Goal: Task Accomplishment & Management: Complete application form

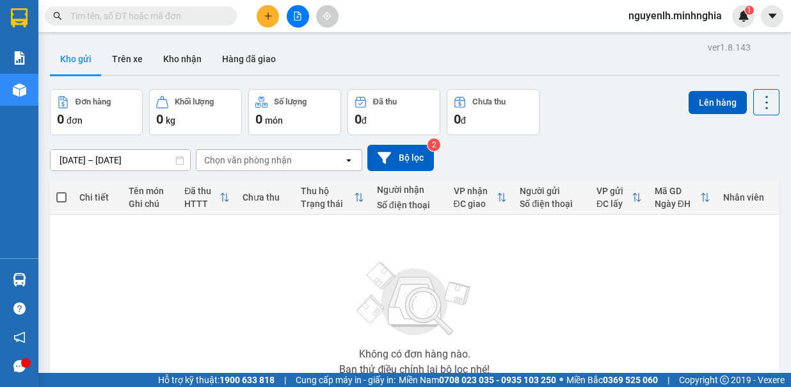
click at [273, 15] on button at bounding box center [268, 16] width 22 height 22
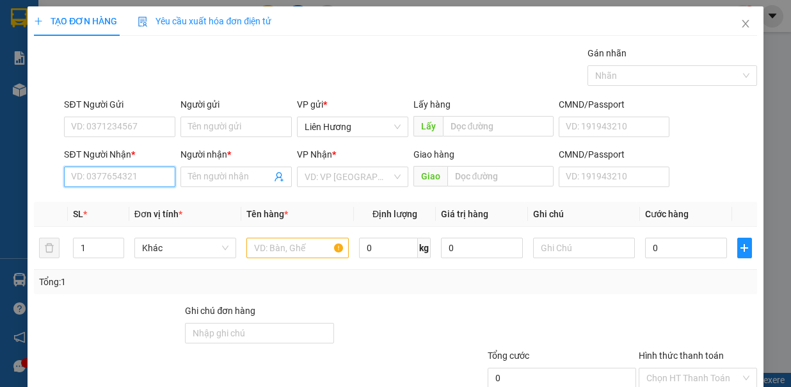
click at [134, 172] on input "SĐT Người Nhận *" at bounding box center [119, 176] width 111 height 20
click at [105, 177] on input "SĐT Người Nhận *" at bounding box center [119, 176] width 111 height 20
click at [106, 178] on input "312" at bounding box center [119, 176] width 111 height 20
click at [111, 207] on div "0964641312 - DIỄM" at bounding box center [118, 201] width 94 height 14
type input "0964641312"
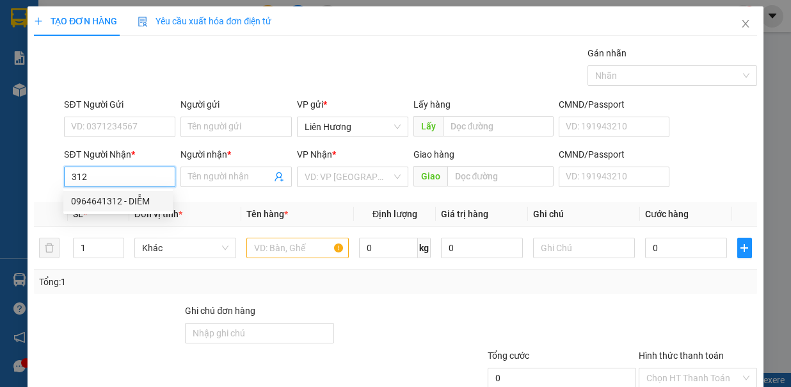
type input "DIỄM"
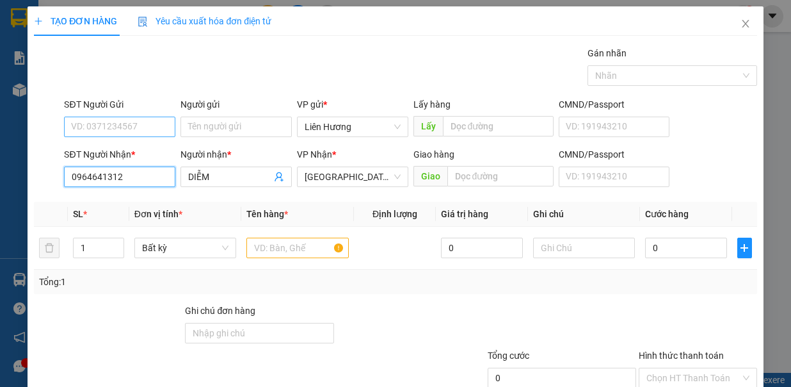
type input "0964641312"
click at [137, 126] on input "SĐT Người Gửi" at bounding box center [119, 127] width 111 height 20
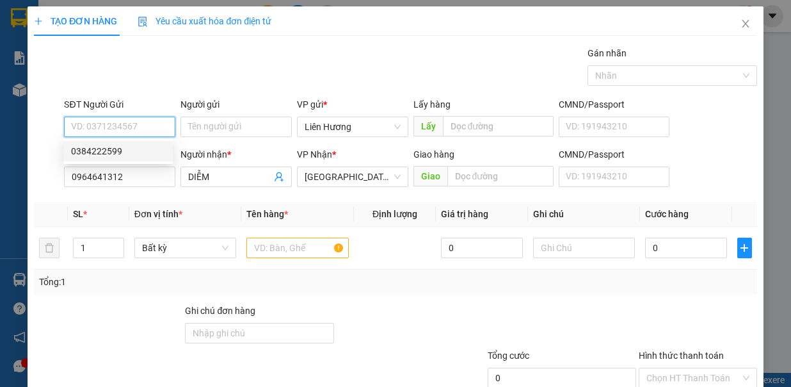
click at [134, 154] on div "0384222599" at bounding box center [118, 151] width 94 height 14
type input "0384222599"
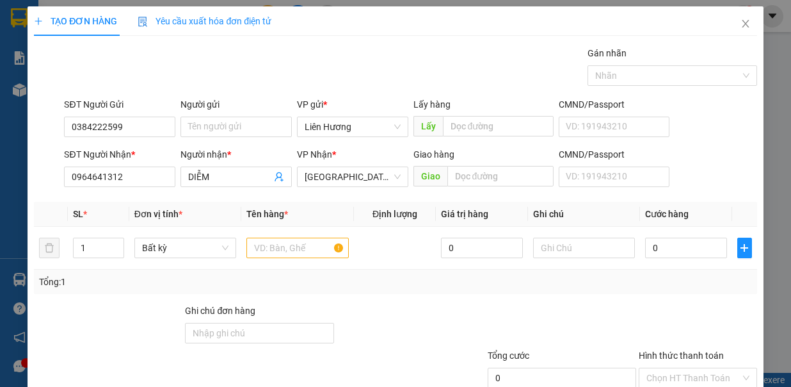
click at [201, 216] on th "Đơn vị tính *" at bounding box center [185, 214] width 113 height 25
click at [282, 248] on input "text" at bounding box center [297, 247] width 102 height 20
click at [538, 248] on input "text" at bounding box center [584, 247] width 102 height 20
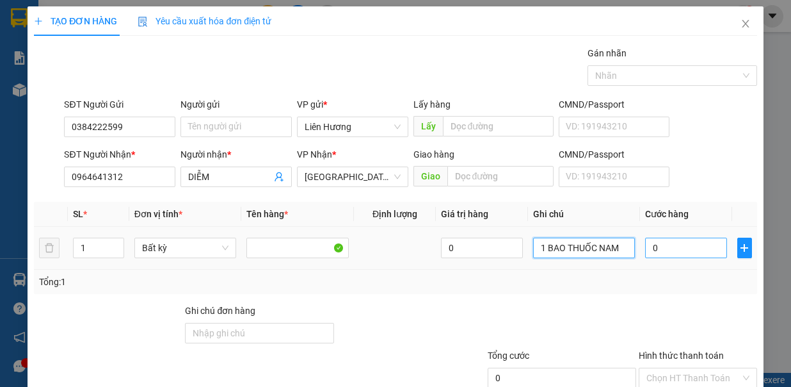
type input "1 BAO THUỐC NAM"
click at [680, 253] on input "0" at bounding box center [686, 247] width 82 height 20
type input "4"
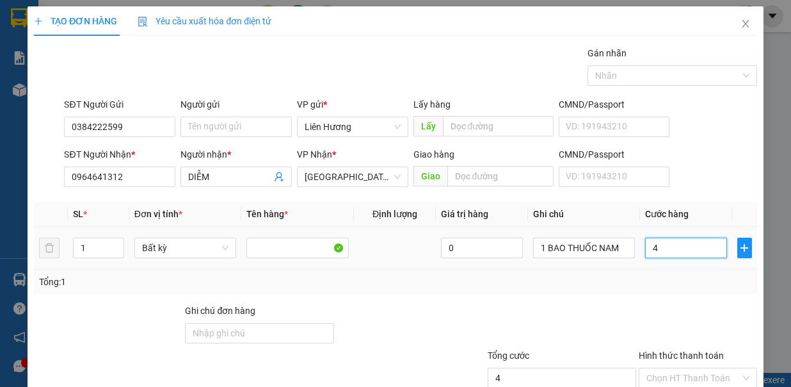
type input "40"
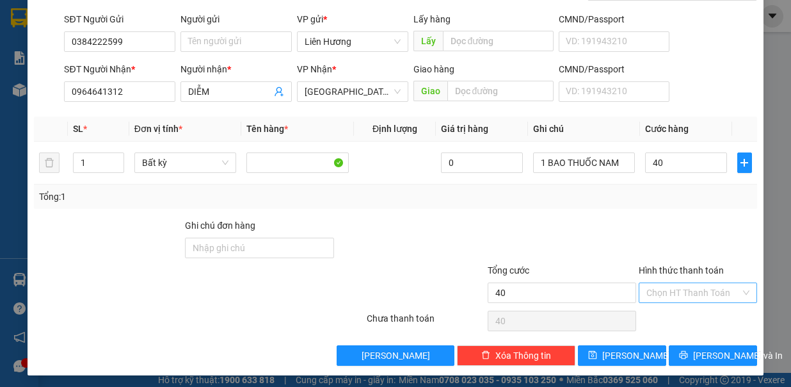
type input "40.000"
click at [677, 286] on input "Hình thức thanh toán" at bounding box center [694, 292] width 94 height 19
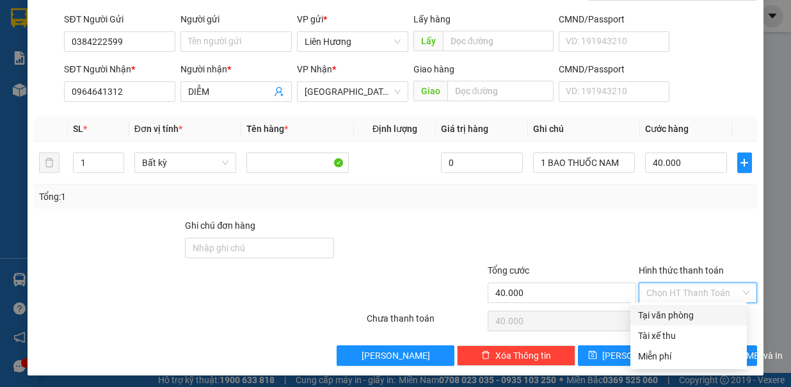
click at [667, 315] on div "Tại văn phòng" at bounding box center [688, 315] width 101 height 14
type input "0"
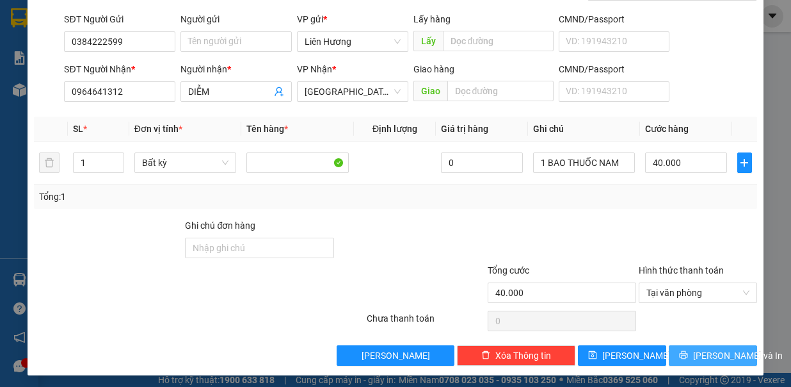
click at [689, 358] on button "[PERSON_NAME] và In" at bounding box center [713, 355] width 88 height 20
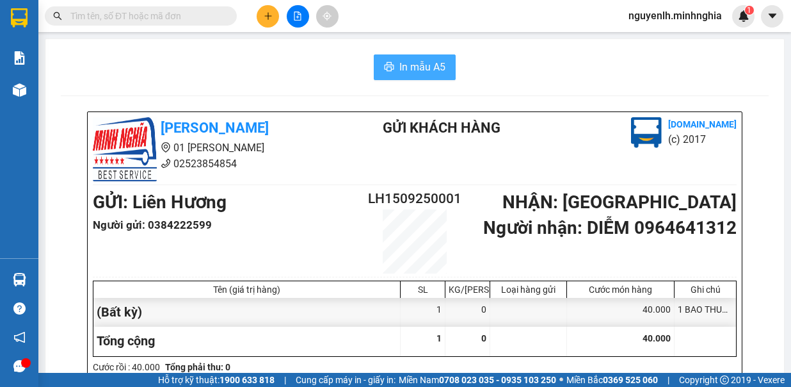
click at [423, 73] on span "In mẫu A5" at bounding box center [422, 67] width 46 height 16
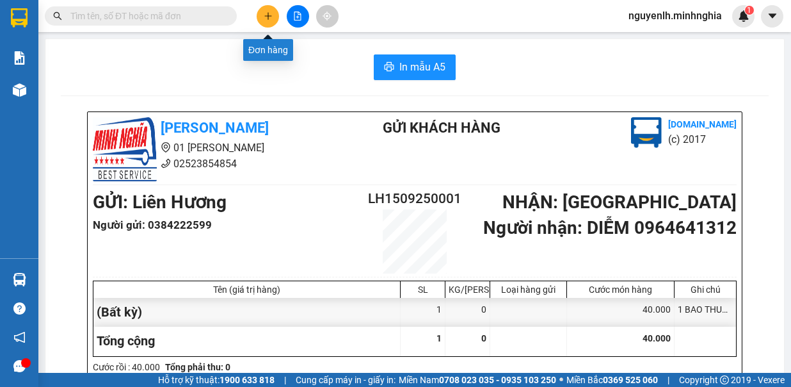
click at [268, 20] on icon "plus" at bounding box center [268, 16] width 9 height 9
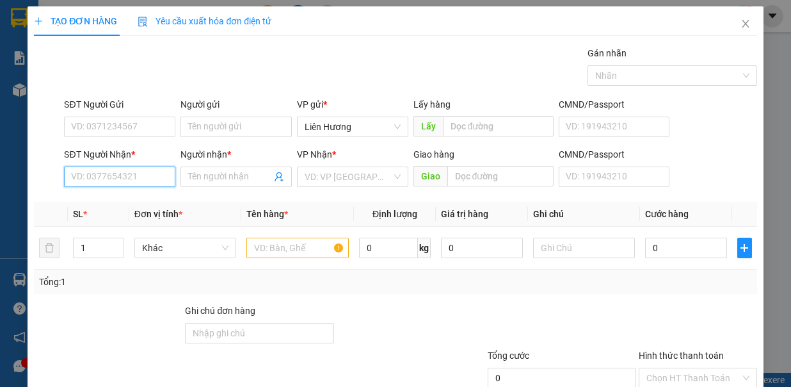
click at [115, 175] on input "SĐT Người Nhận *" at bounding box center [119, 176] width 111 height 20
click at [116, 179] on input "SĐT Người Nhận *" at bounding box center [119, 176] width 111 height 20
click at [118, 195] on div "0937761630 - NGÀ" at bounding box center [118, 201] width 94 height 14
type input "0937761630"
type input "NGÀ"
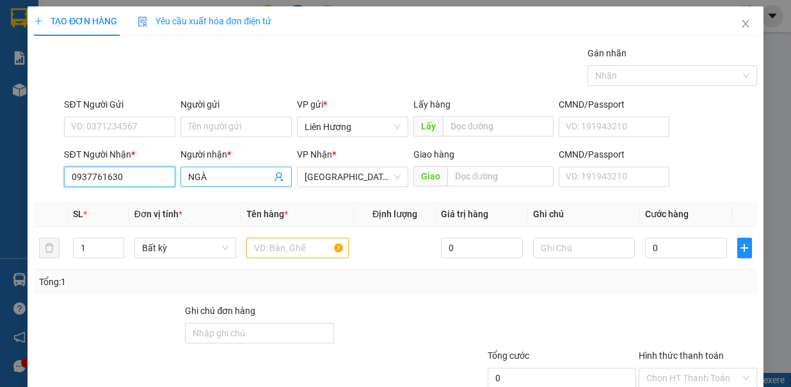
scroll to position [85, 0]
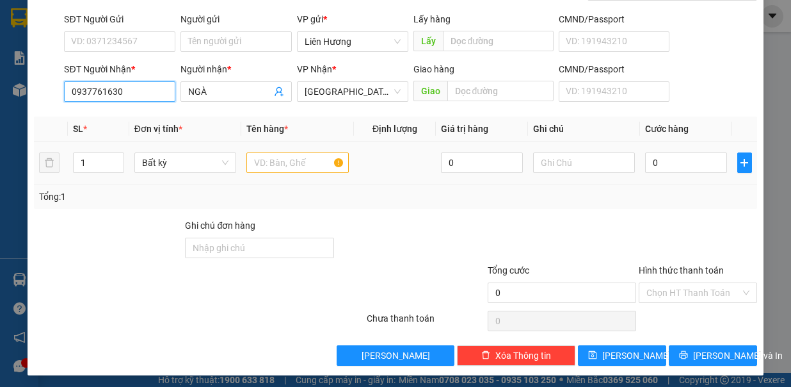
type input "0937761630"
click at [292, 159] on input "text" at bounding box center [297, 162] width 102 height 20
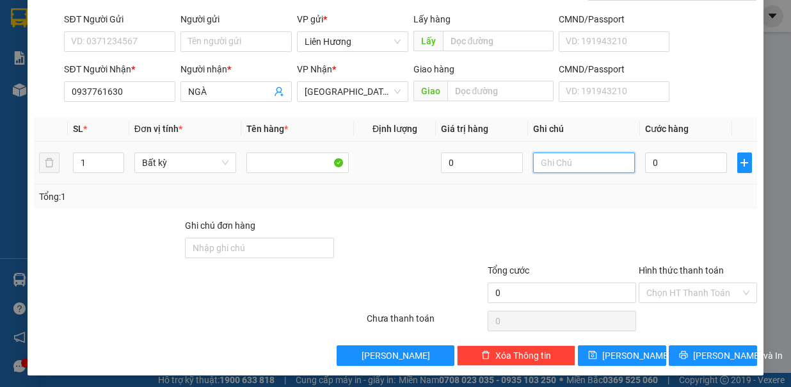
click at [561, 156] on input "text" at bounding box center [584, 162] width 102 height 20
type input "1 TH XỐP ĐỒ ĂN"
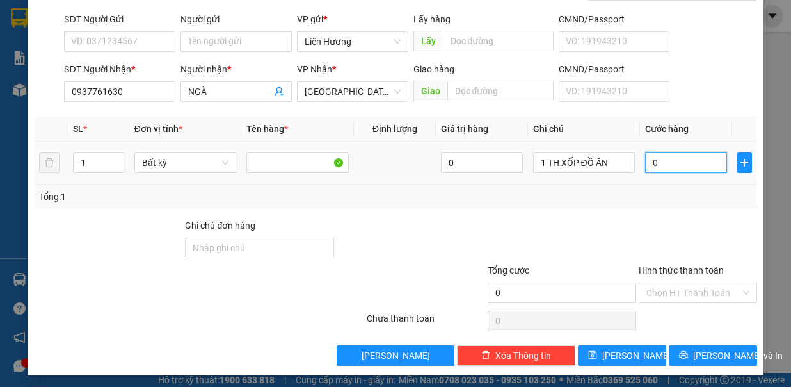
click at [680, 159] on input "0" at bounding box center [686, 162] width 82 height 20
type input "6"
type input "60"
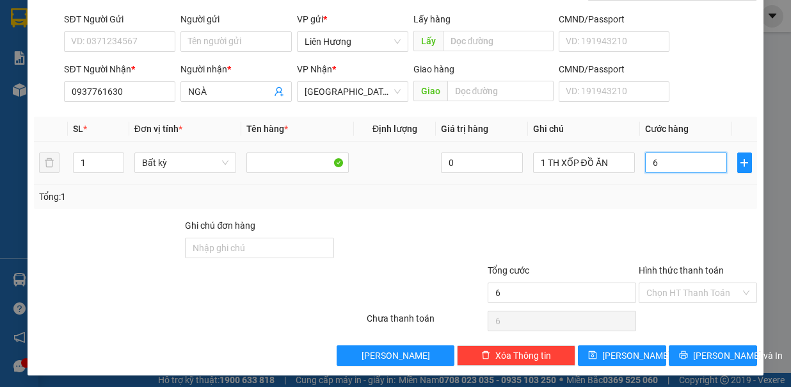
type input "60"
type input "60.000"
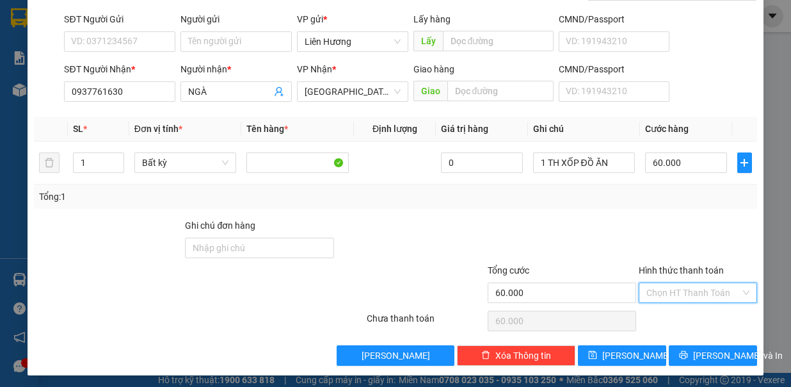
click at [686, 291] on input "Hình thức thanh toán" at bounding box center [694, 292] width 94 height 19
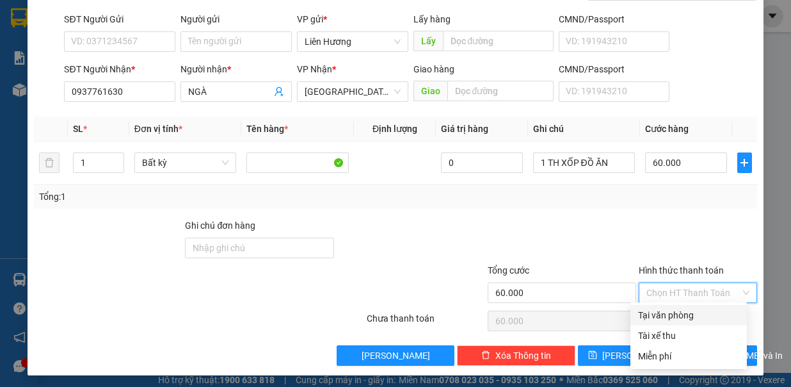
click at [688, 310] on div "Tại văn phòng" at bounding box center [688, 315] width 101 height 14
type input "0"
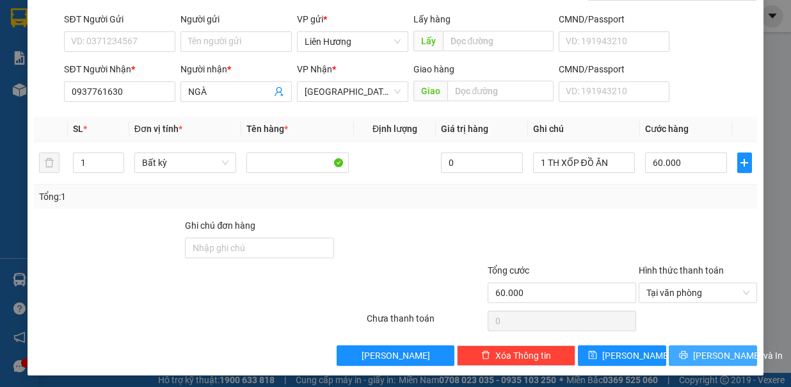
click at [700, 356] on span "[PERSON_NAME] và In" at bounding box center [738, 355] width 90 height 14
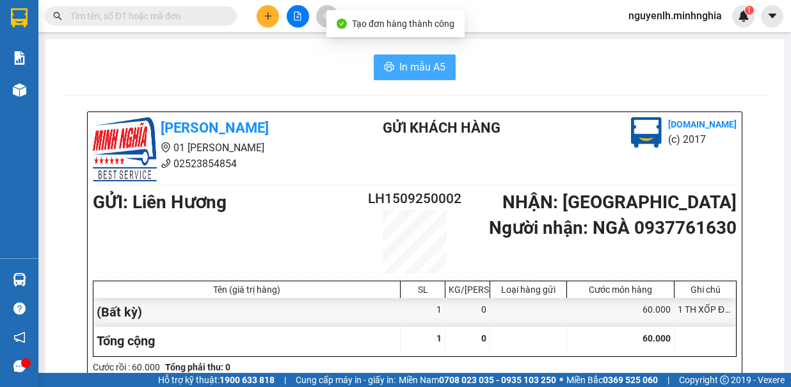
click at [416, 72] on span "In mẫu A5" at bounding box center [422, 67] width 46 height 16
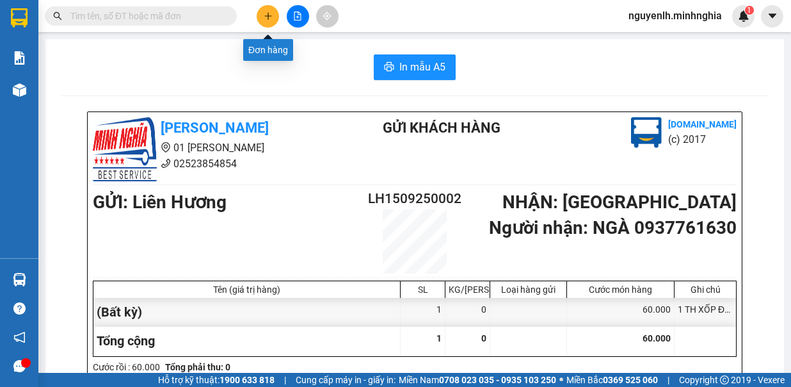
click at [259, 16] on button at bounding box center [268, 16] width 22 height 22
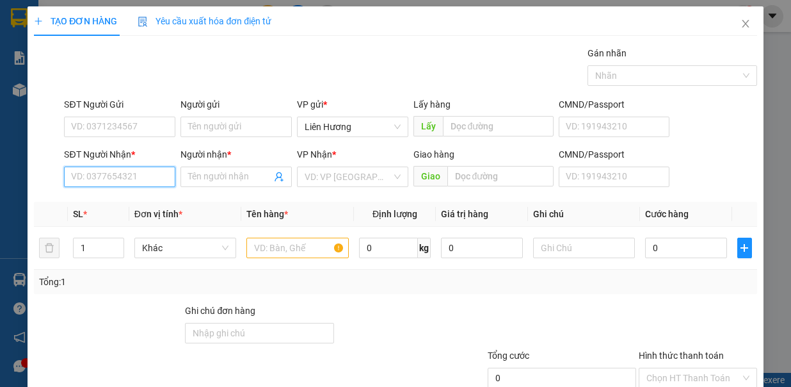
click at [133, 175] on input "SĐT Người Nhận *" at bounding box center [119, 176] width 111 height 20
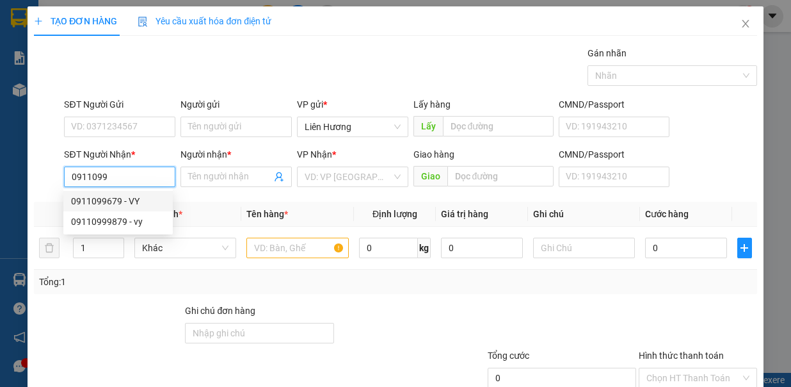
click at [118, 204] on div "0911099679 - VY" at bounding box center [118, 201] width 94 height 14
type input "0911099679"
type input "VY"
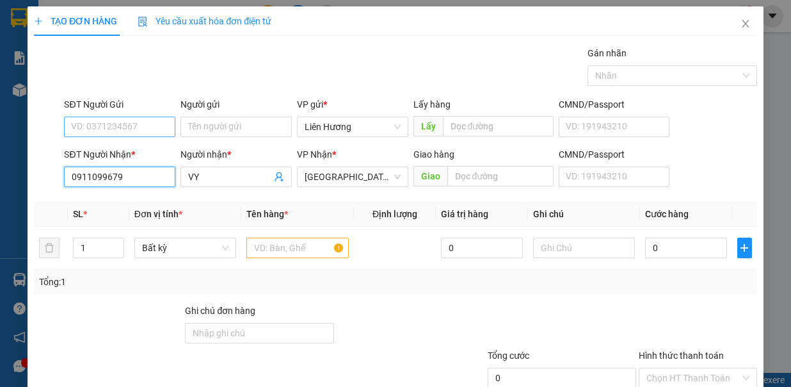
type input "0911099679"
click at [115, 123] on input "SĐT Người Gửi" at bounding box center [119, 127] width 111 height 20
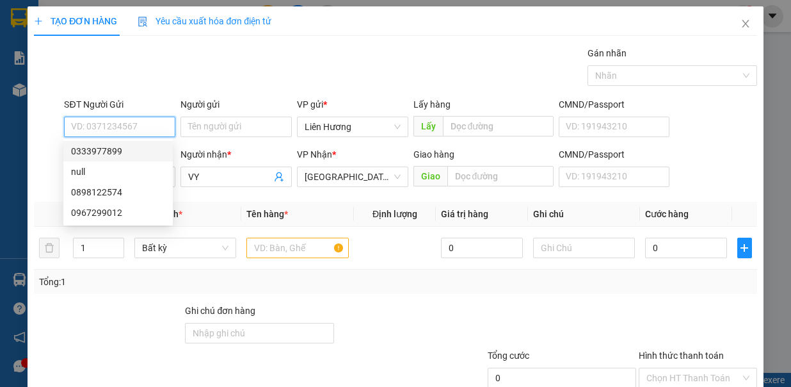
click at [109, 148] on div "0333977899" at bounding box center [118, 151] width 94 height 14
type input "0333977899"
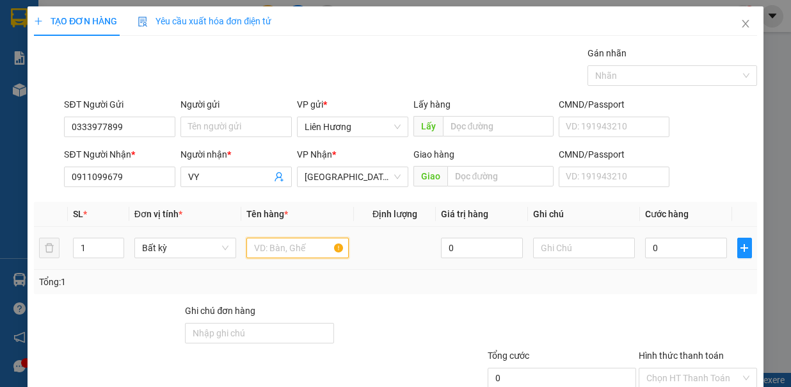
click at [284, 247] on input "text" at bounding box center [297, 247] width 102 height 20
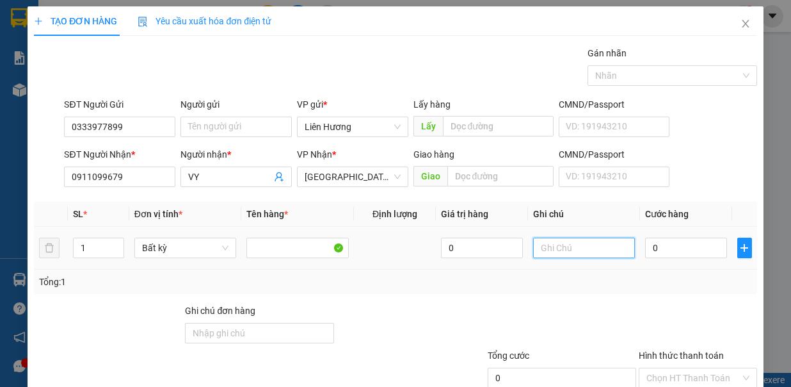
click at [549, 243] on input "text" at bounding box center [584, 247] width 102 height 20
type input "1 BỊ TÁO"
click at [676, 247] on input "0" at bounding box center [686, 247] width 82 height 20
click at [645, 249] on input "0" at bounding box center [686, 247] width 82 height 20
type input "30"
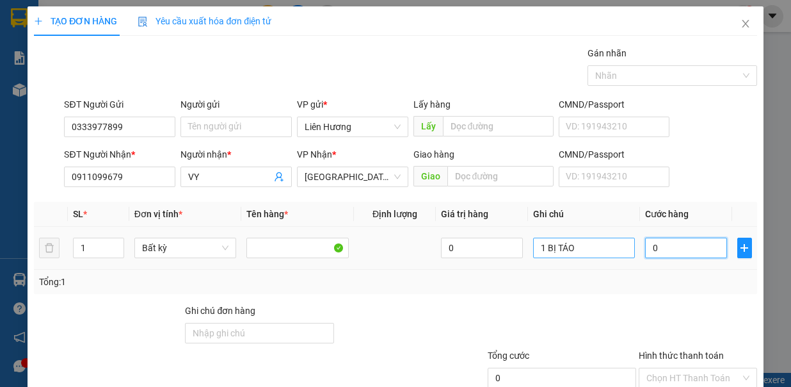
type input "30"
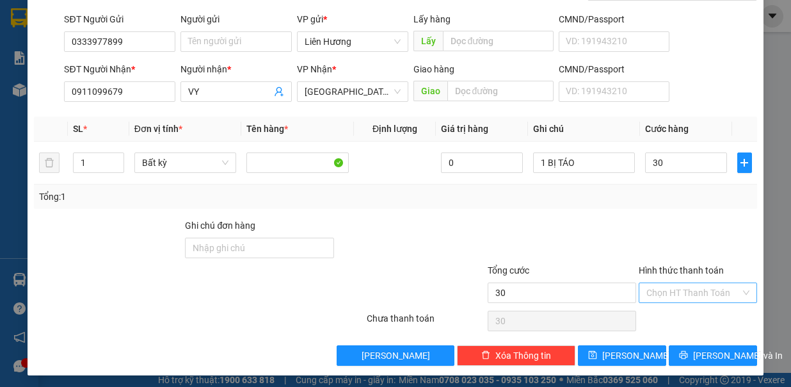
type input "30.000"
click at [673, 291] on input "Hình thức thanh toán" at bounding box center [694, 292] width 94 height 19
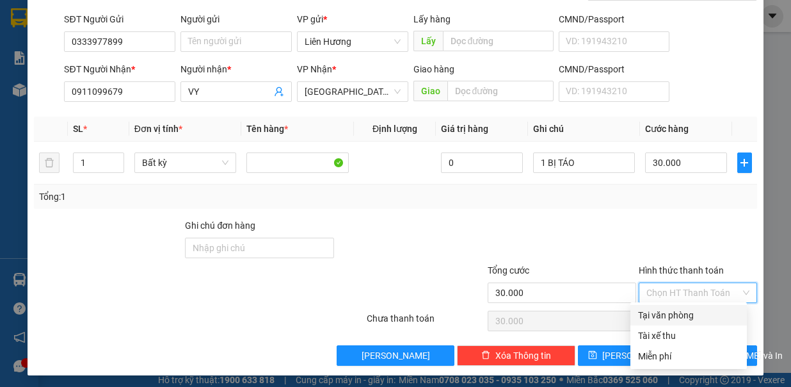
click at [655, 314] on div "Tại văn phòng" at bounding box center [688, 315] width 101 height 14
type input "0"
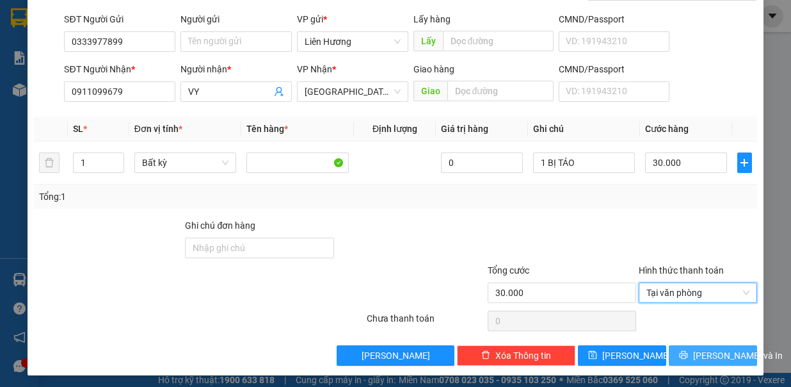
click at [695, 351] on span "[PERSON_NAME] và In" at bounding box center [738, 355] width 90 height 14
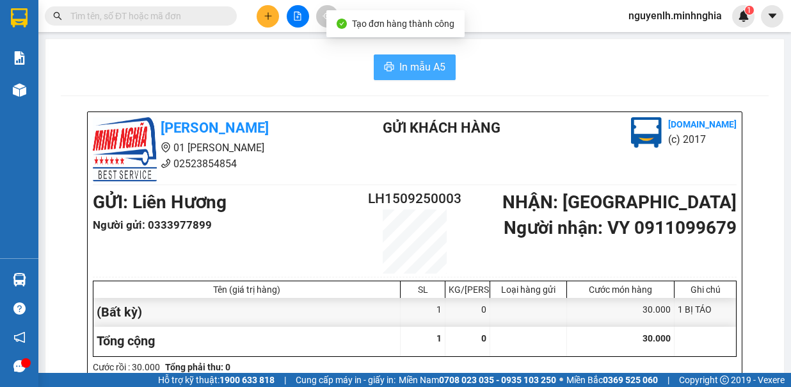
click at [418, 74] on span "In mẫu A5" at bounding box center [422, 67] width 46 height 16
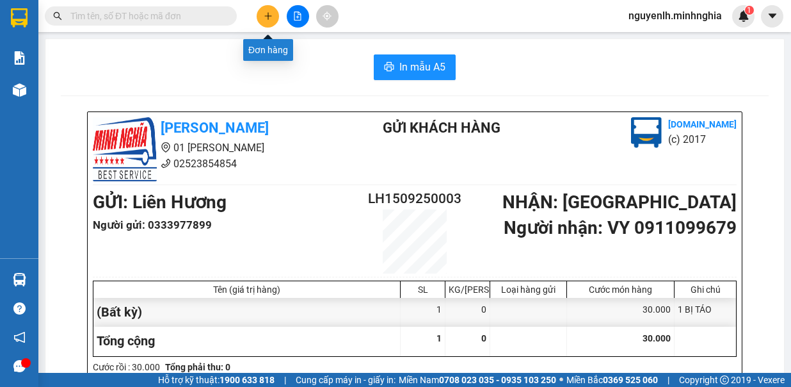
click at [270, 16] on icon "plus" at bounding box center [268, 16] width 9 height 9
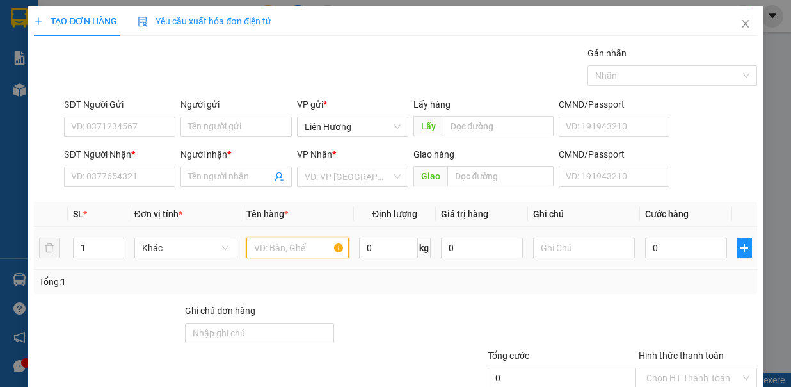
click at [269, 250] on input "text" at bounding box center [297, 247] width 102 height 20
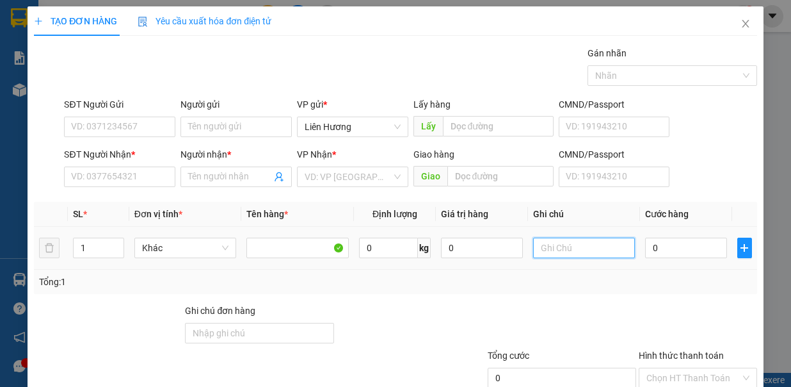
click at [578, 243] on input "text" at bounding box center [584, 247] width 102 height 20
type input "1 TH GIẤY ĐỒ ĂN"
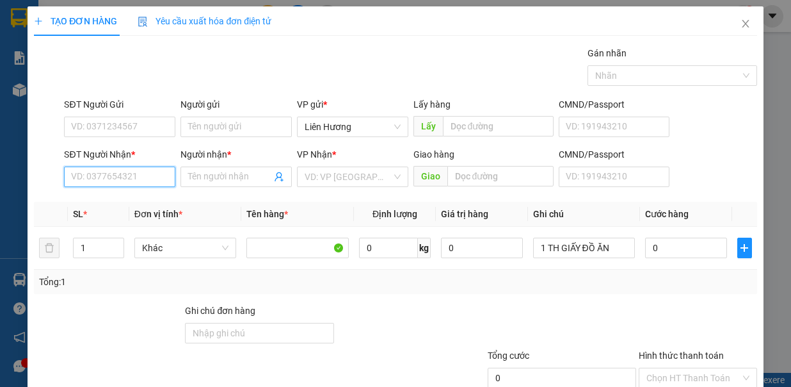
click at [147, 177] on input "SĐT Người Nhận *" at bounding box center [119, 176] width 111 height 20
type input "0377715643"
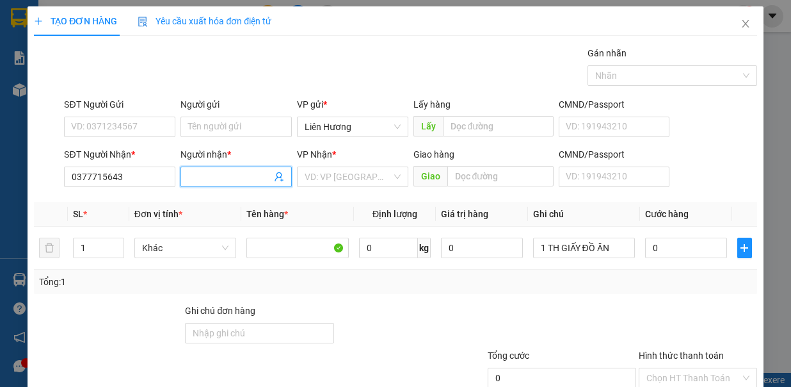
click at [227, 177] on input "Người nhận *" at bounding box center [229, 177] width 83 height 14
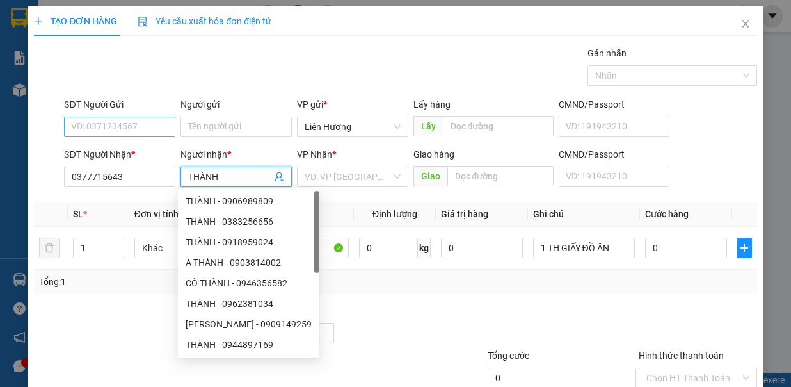
type input "THÀNH"
click at [97, 125] on input "SĐT Người Gửi" at bounding box center [119, 127] width 111 height 20
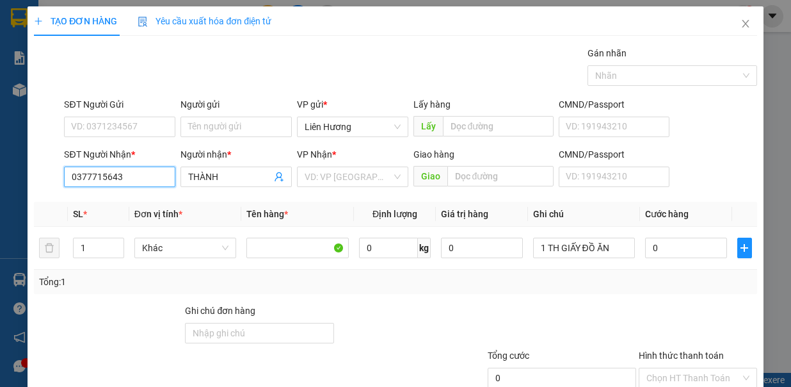
drag, startPoint x: 124, startPoint y: 173, endPoint x: 53, endPoint y: 174, distance: 71.1
click at [53, 174] on div "SĐT Người Nhận * 0377715643 0377715643 Người nhận * THÀNH VP Nhận * VD: VP [GEO…" at bounding box center [395, 169] width 725 height 45
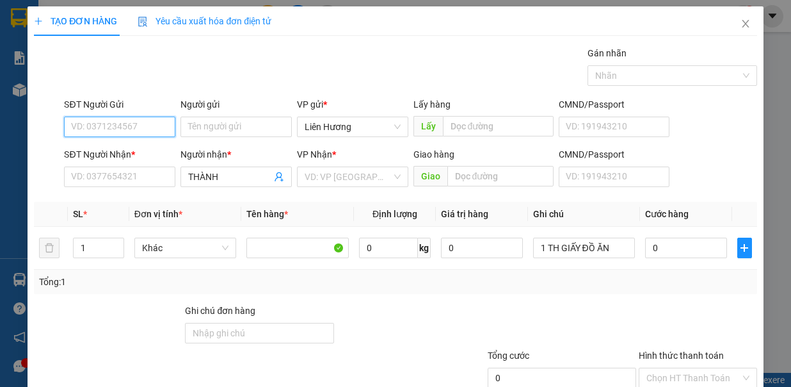
paste input "0377715643"
type input "0377715643"
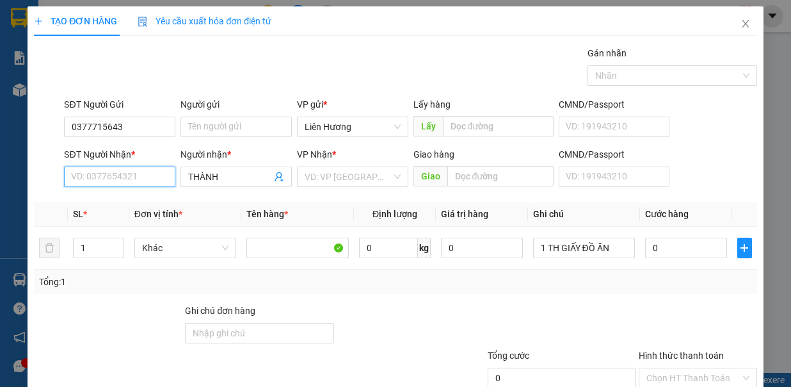
click at [134, 177] on input "SĐT Người Nhận *" at bounding box center [119, 176] width 111 height 20
click at [113, 204] on div "0828968310 - THÀNH" at bounding box center [118, 201] width 94 height 14
type input "0828968310"
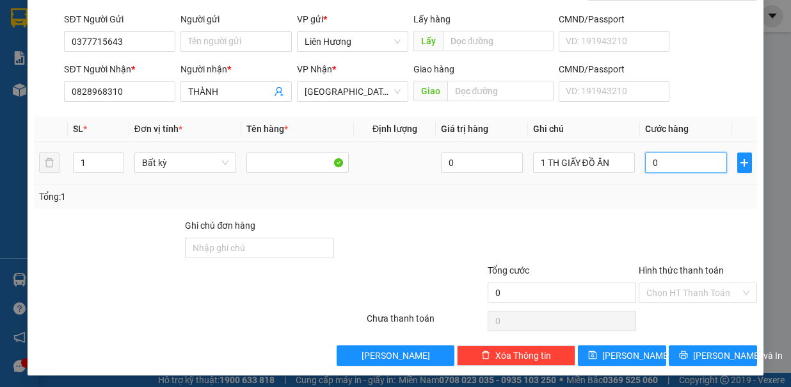
click at [657, 159] on input "0" at bounding box center [686, 162] width 82 height 20
type input "6"
type input "60"
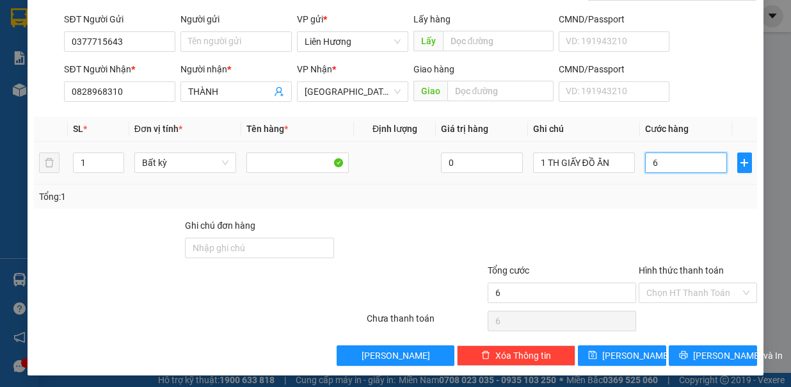
type input "60"
click at [689, 291] on input "Hình thức thanh toán" at bounding box center [694, 292] width 94 height 19
type input "60.000"
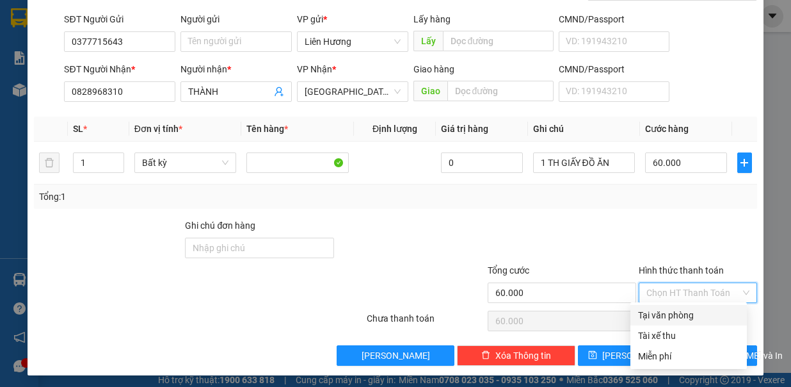
click at [666, 318] on div "Tại văn phòng" at bounding box center [688, 315] width 101 height 14
type input "0"
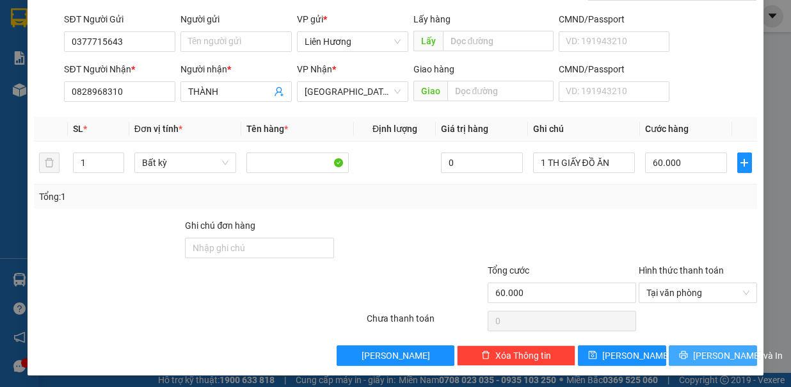
click at [691, 346] on button "[PERSON_NAME] và In" at bounding box center [713, 355] width 88 height 20
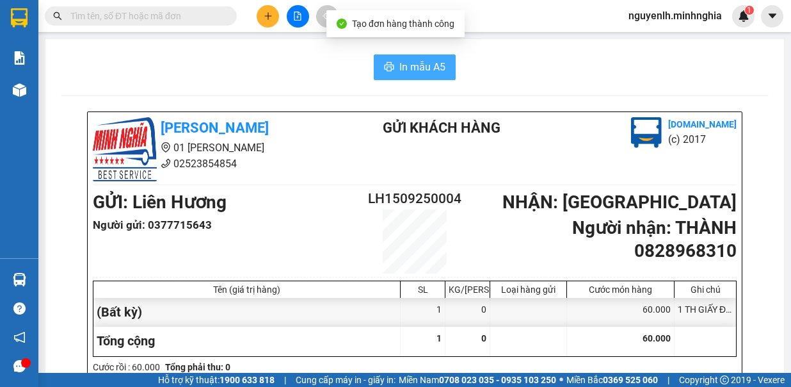
click at [406, 64] on span "In mẫu A5" at bounding box center [422, 67] width 46 height 16
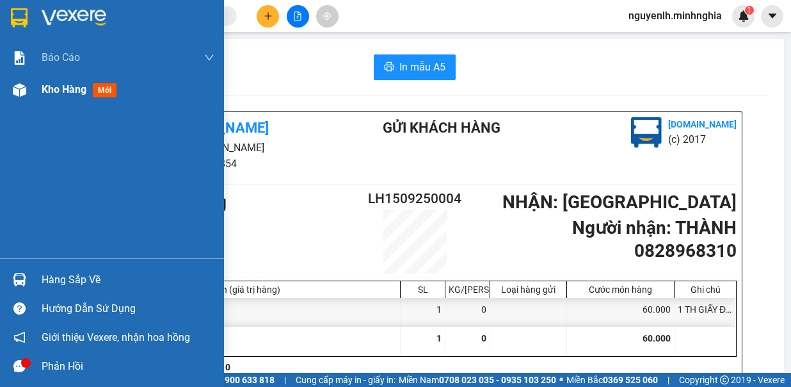
click at [102, 90] on span "mới" at bounding box center [105, 90] width 24 height 14
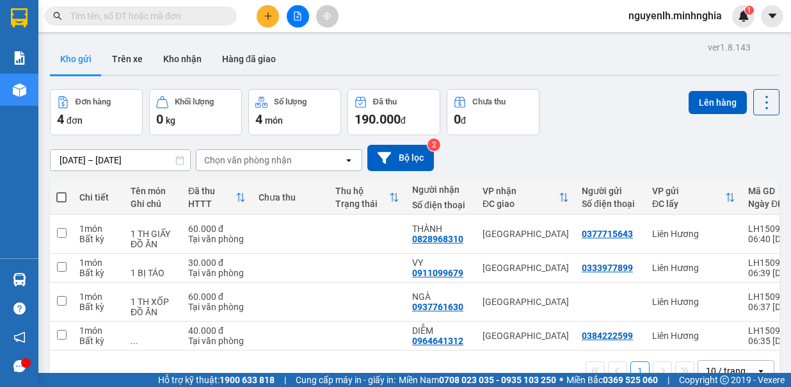
click at [61, 194] on span at bounding box center [61, 197] width 10 height 10
click at [61, 191] on input "checkbox" at bounding box center [61, 191] width 0 height 0
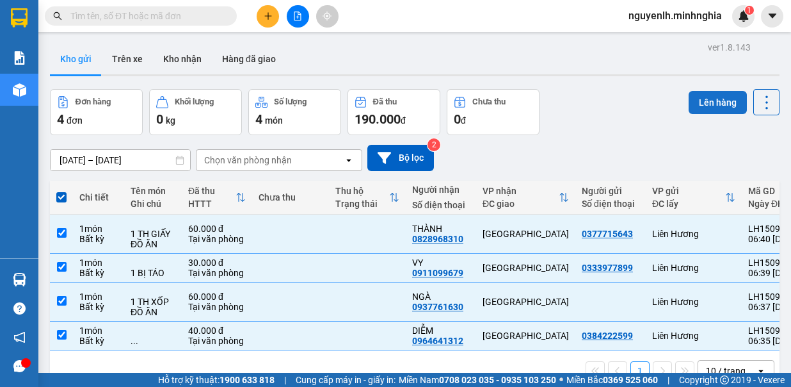
click at [709, 105] on button "Lên hàng" at bounding box center [718, 102] width 58 height 23
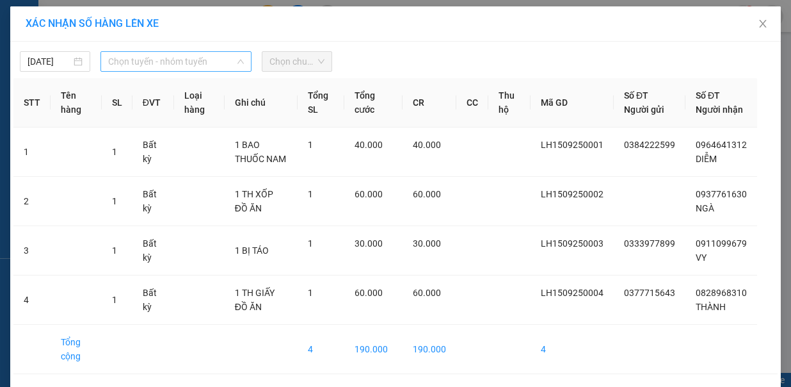
drag, startPoint x: 136, startPoint y: 62, endPoint x: 135, endPoint y: 77, distance: 15.4
click at [136, 62] on span "Chọn tuyến - nhóm tuyến" at bounding box center [176, 61] width 136 height 19
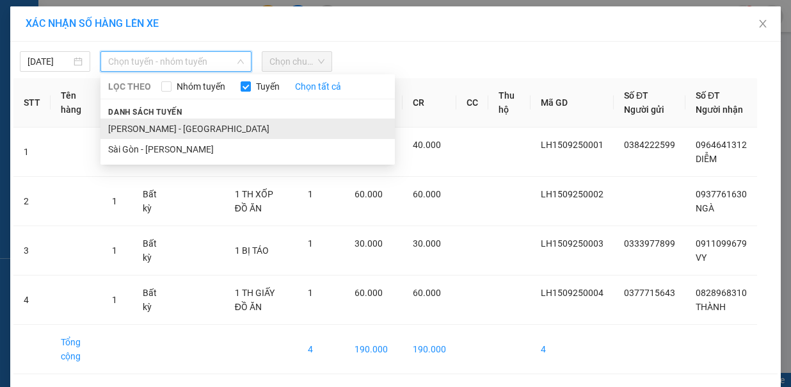
click at [131, 118] on li "[PERSON_NAME] - [GEOGRAPHIC_DATA]" at bounding box center [248, 128] width 294 height 20
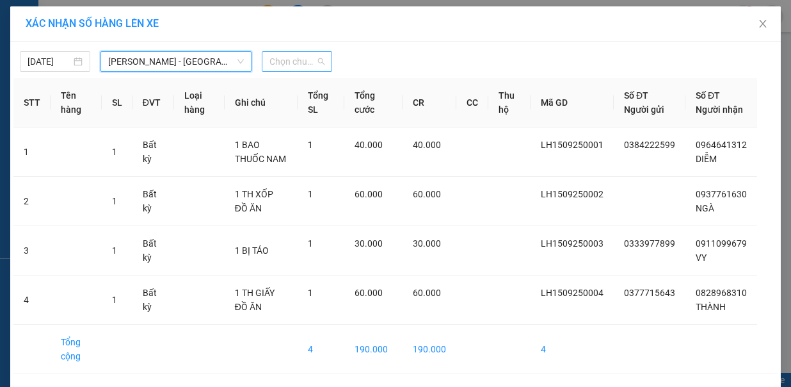
click at [294, 63] on span "Chọn chuyến" at bounding box center [297, 61] width 55 height 19
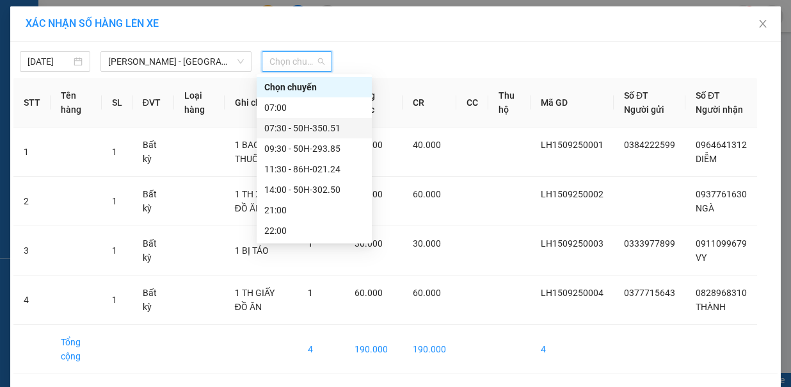
click at [299, 129] on div "07:30 - 50H-350.51" at bounding box center [314, 128] width 100 height 14
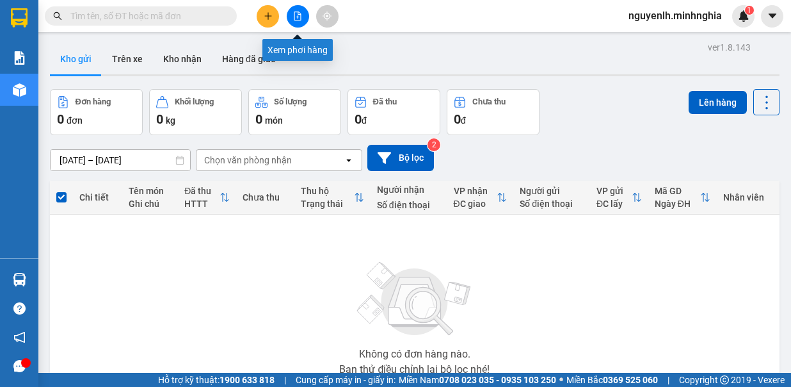
click at [300, 21] on button at bounding box center [298, 16] width 22 height 22
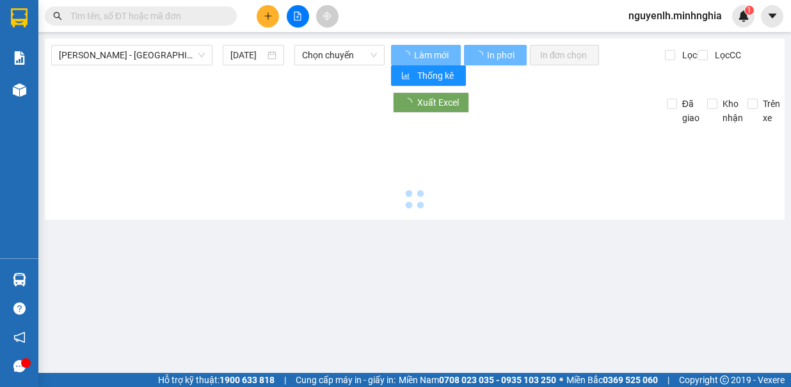
type input "[DATE]"
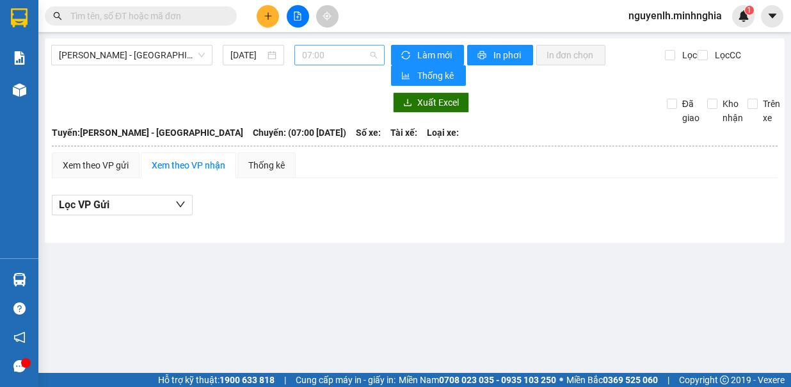
click at [351, 61] on span "07:00" at bounding box center [339, 54] width 75 height 19
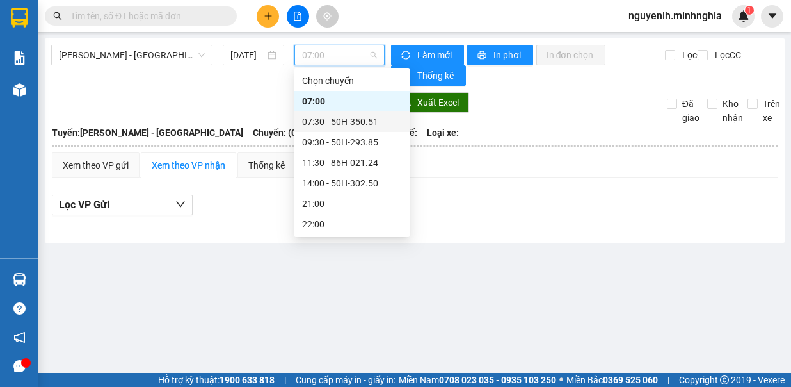
click at [325, 122] on div "07:30 - 50H-350.51" at bounding box center [352, 122] width 100 height 14
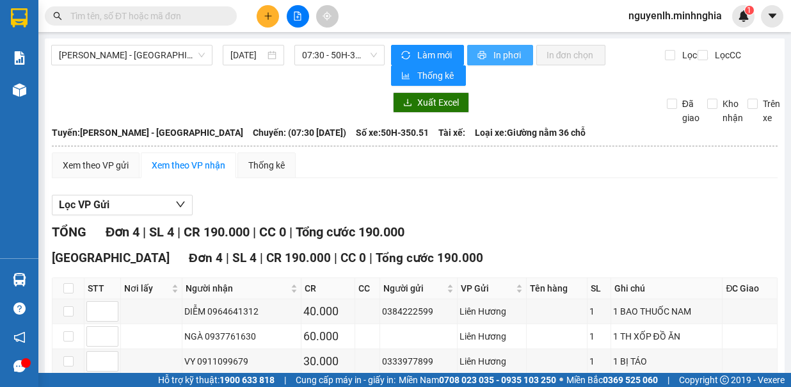
click at [499, 57] on span "In phơi" at bounding box center [508, 55] width 29 height 14
click at [265, 20] on button at bounding box center [268, 16] width 22 height 22
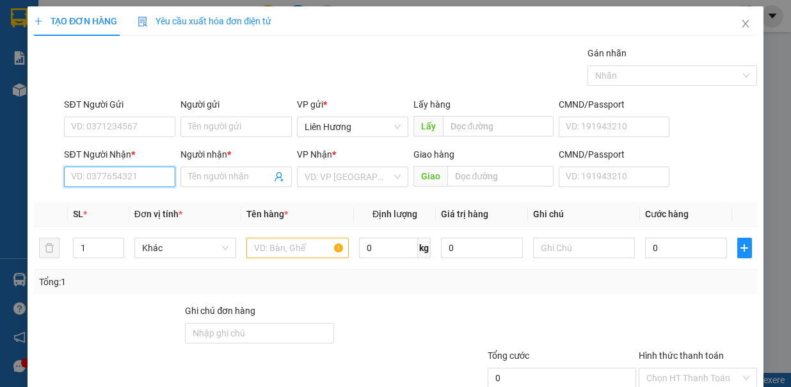
click at [115, 180] on input "SĐT Người Nhận *" at bounding box center [119, 176] width 111 height 20
click at [106, 199] on div "0368119285" at bounding box center [118, 201] width 94 height 14
type input "0368119285"
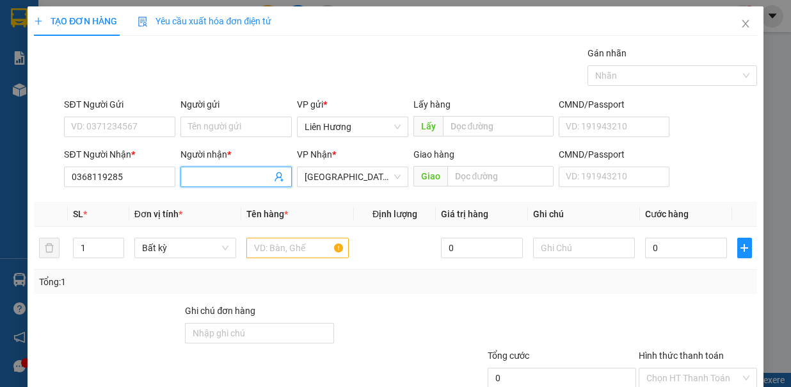
click at [216, 177] on input "Người nhận *" at bounding box center [229, 177] width 83 height 14
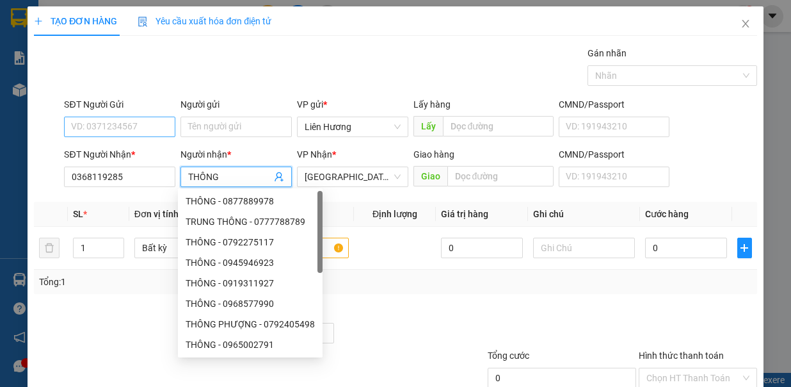
type input "THÔNG"
click at [115, 124] on input "SĐT Người Gửi" at bounding box center [119, 127] width 111 height 20
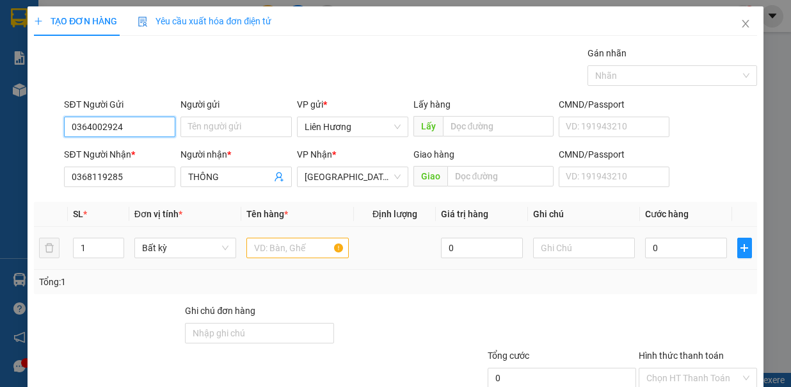
type input "0364002924"
click at [287, 246] on input "text" at bounding box center [297, 247] width 102 height 20
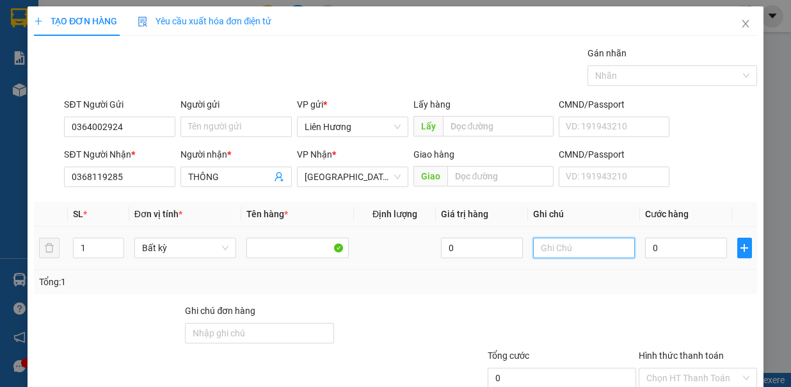
click at [565, 237] on input "text" at bounding box center [584, 247] width 102 height 20
type input "1 BÌA THƯ GIẤY TỜ"
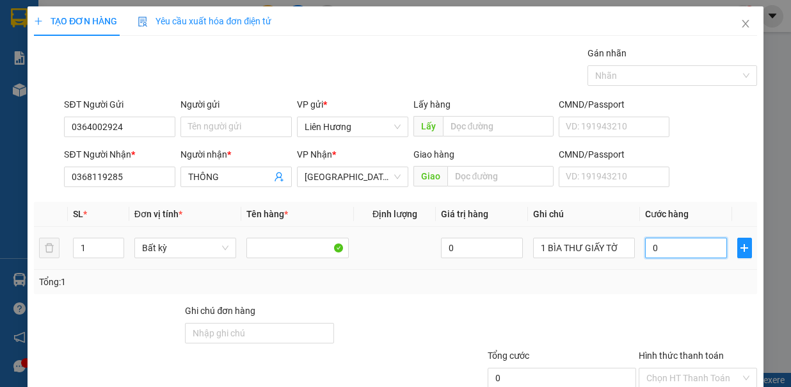
click at [656, 237] on input "0" at bounding box center [686, 247] width 82 height 20
type input "3"
type input "30"
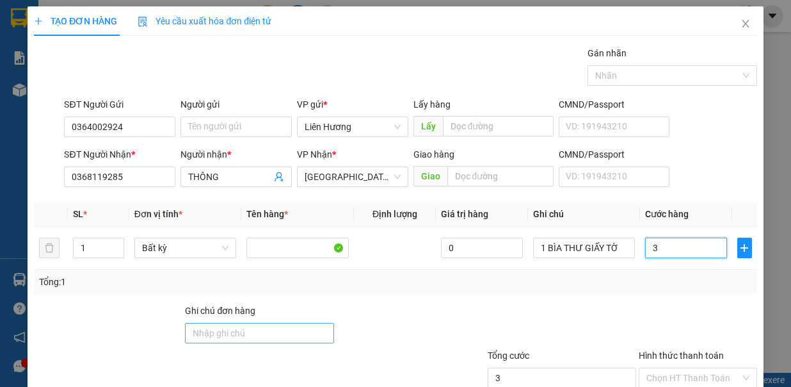
type input "30"
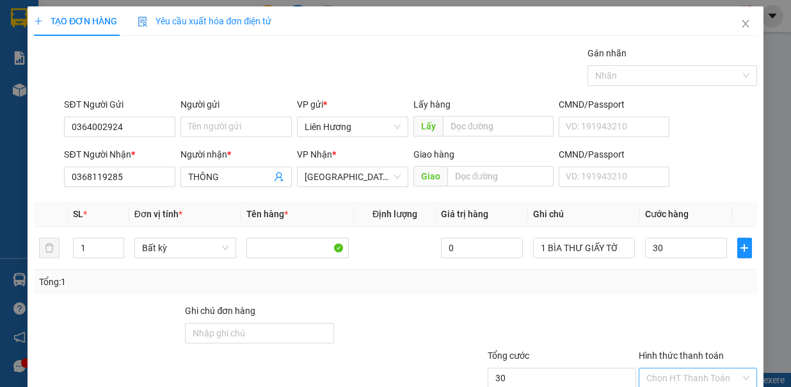
click at [680, 368] on input "Hình thức thanh toán" at bounding box center [694, 377] width 94 height 19
type input "30.000"
type input "0"
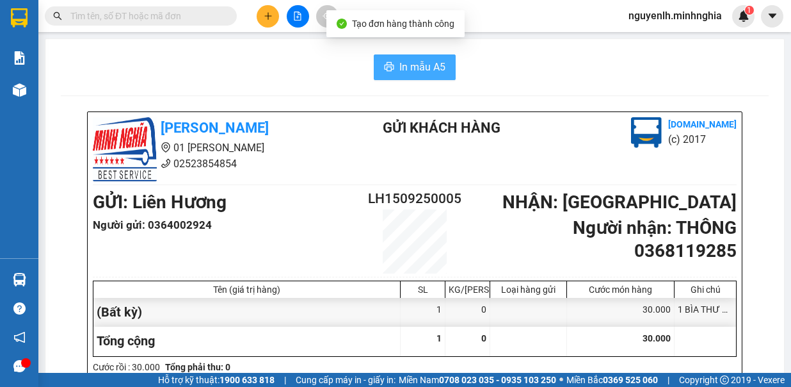
click at [419, 74] on span "In mẫu A5" at bounding box center [422, 67] width 46 height 16
